Goal: Transaction & Acquisition: Purchase product/service

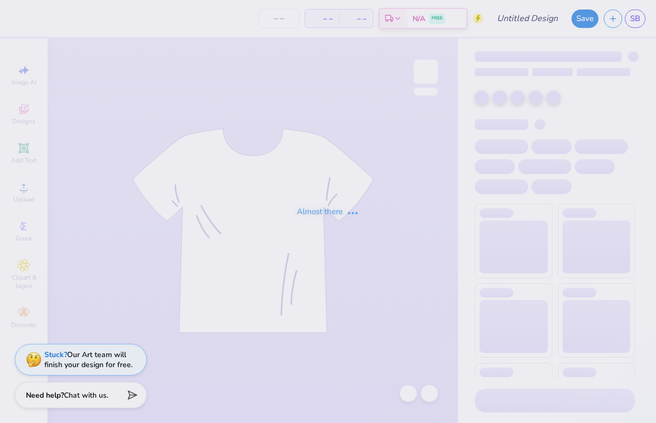
type input "SpotMe Tees"
type input "50"
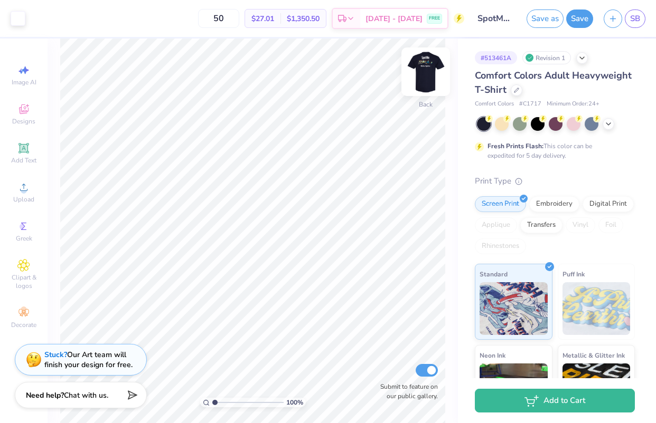
click at [419, 78] on img at bounding box center [425, 72] width 42 height 42
click at [639, 26] on link "SB" at bounding box center [635, 19] width 21 height 18
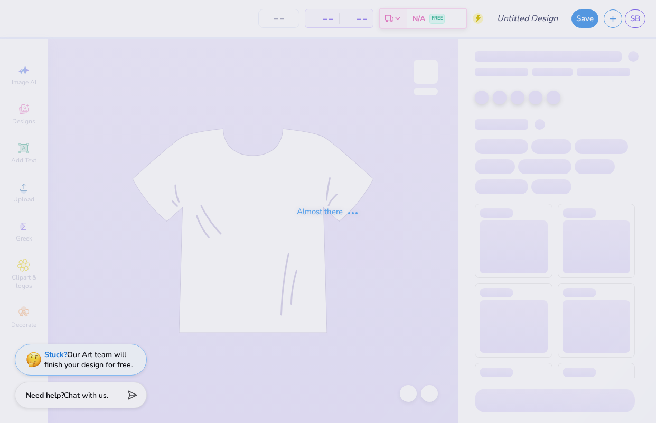
type input "SpotMe Tees"
type input "50"
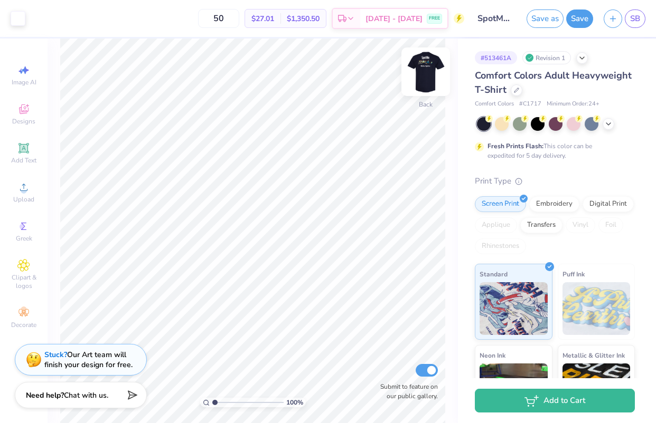
click at [429, 69] on img at bounding box center [425, 72] width 42 height 42
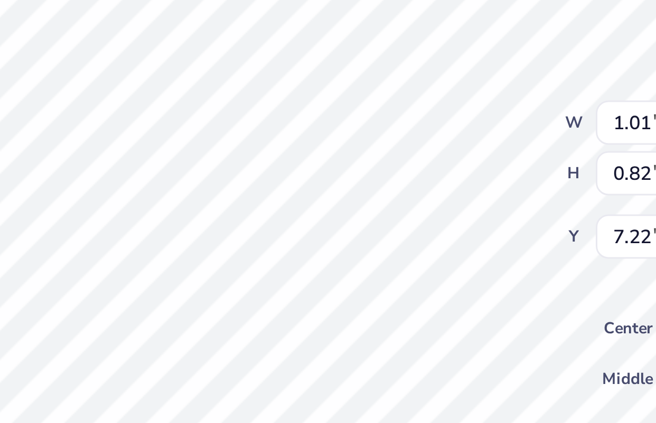
type input "1.01"
type input "0.82"
type input "7.22"
type input "0.64"
type input "0.65"
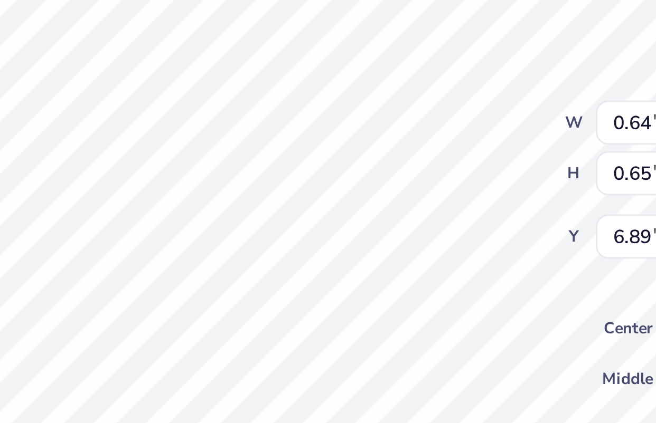
type input "6.85"
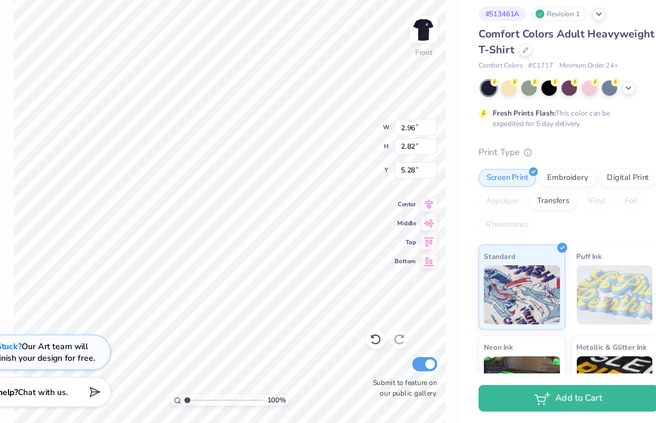
type input "5.37"
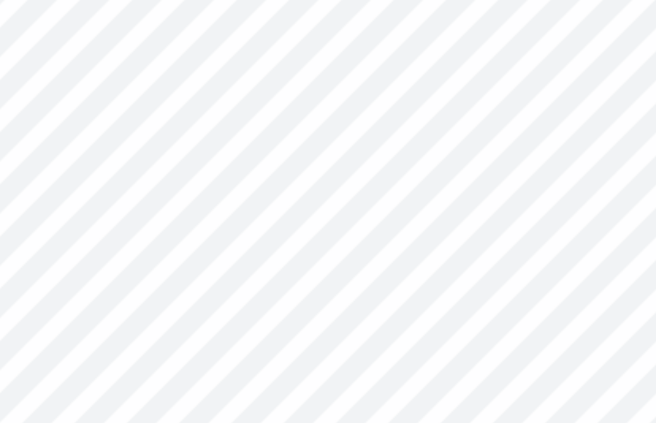
type input "4.27"
type input "5.28"
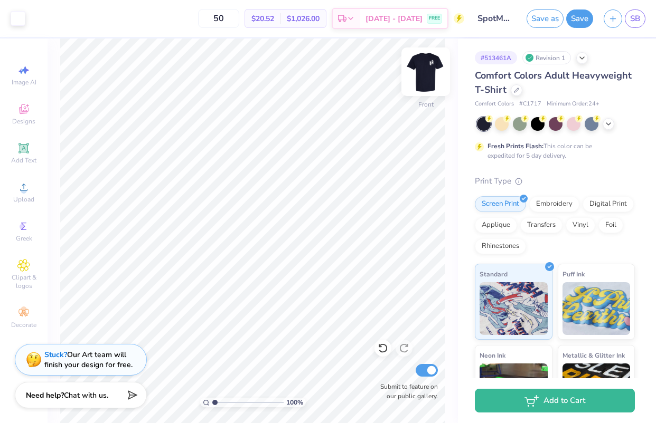
click at [424, 83] on img at bounding box center [425, 72] width 42 height 42
click at [425, 82] on img at bounding box center [425, 71] width 21 height 21
click at [20, 68] on icon at bounding box center [23, 70] width 13 height 13
select select "4"
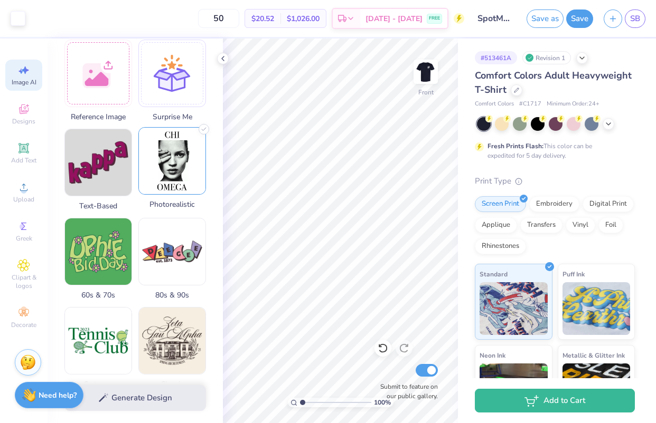
scroll to position [166, 0]
